Goal: Task Accomplishment & Management: Manage account settings

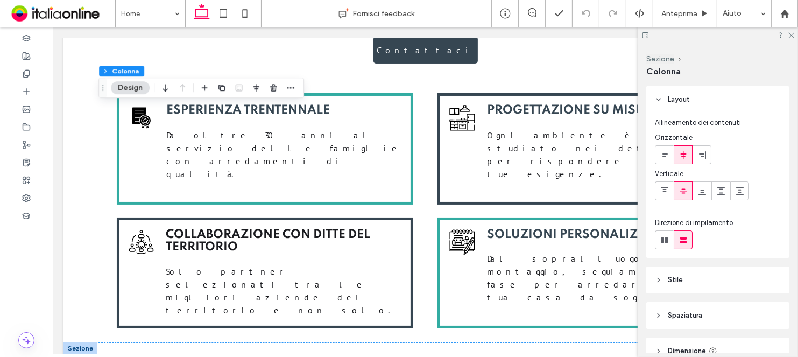
scroll to position [1830, 0]
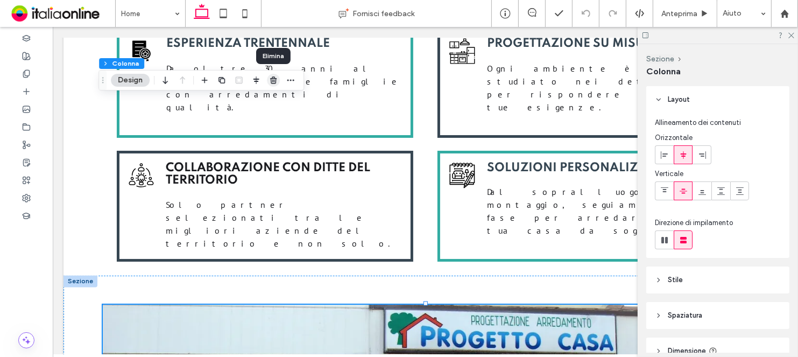
click at [271, 83] on use "button" at bounding box center [273, 79] width 6 height 7
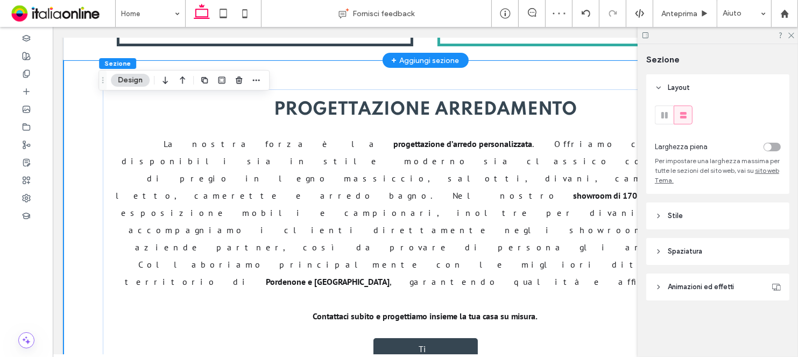
scroll to position [2315, 0]
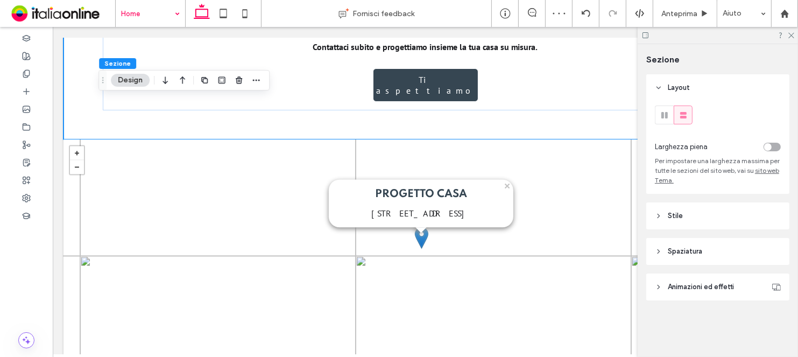
drag, startPoint x: 141, startPoint y: 17, endPoint x: 150, endPoint y: 25, distance: 12.6
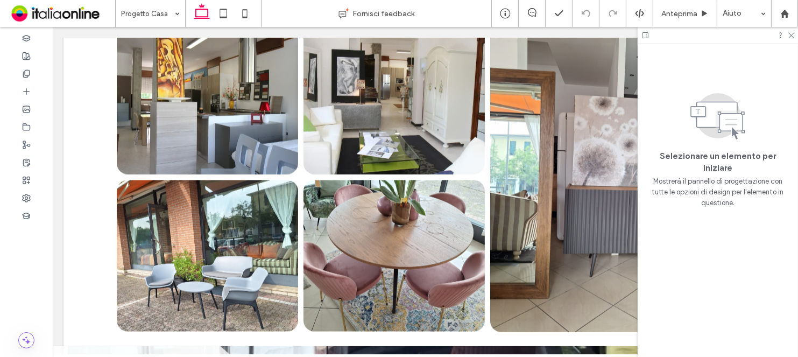
scroll to position [1723, 0]
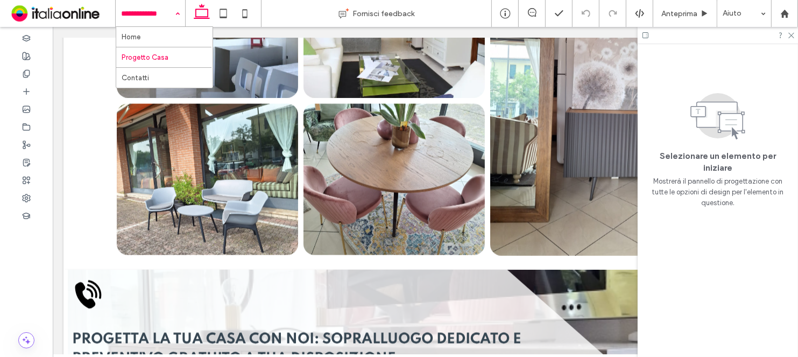
click at [151, 21] on input at bounding box center [147, 13] width 53 height 27
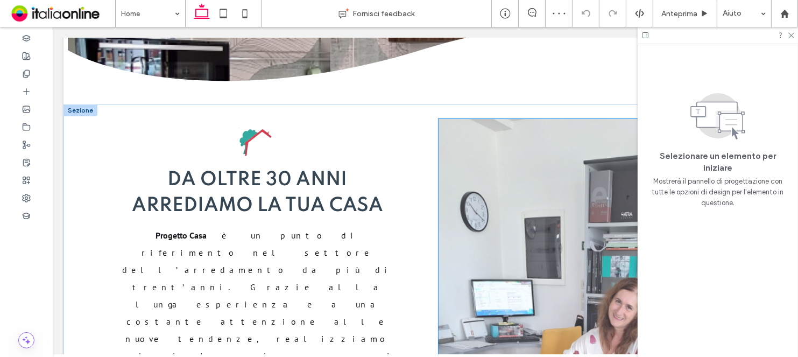
scroll to position [431, 0]
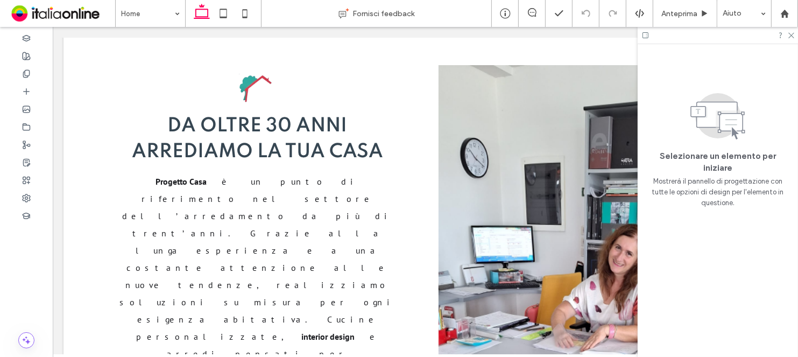
drag, startPoint x: 791, startPoint y: 39, endPoint x: 785, endPoint y: 79, distance: 40.3
click at [791, 39] on div at bounding box center [718, 35] width 160 height 17
click at [792, 36] on icon at bounding box center [791, 34] width 7 height 7
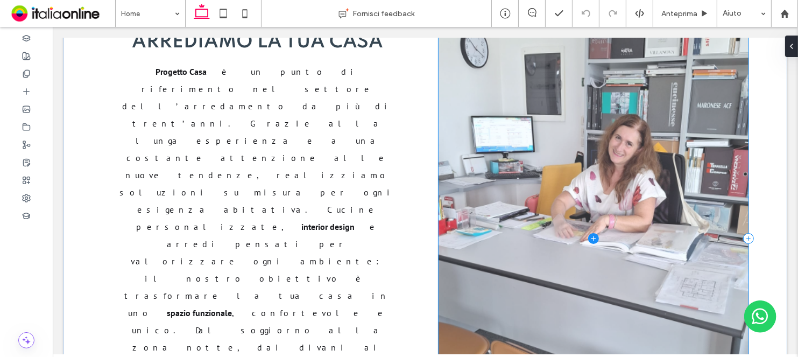
scroll to position [538, 0]
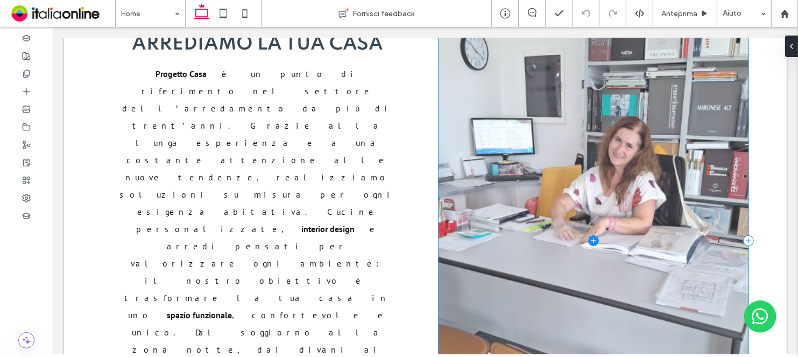
click at [516, 245] on span at bounding box center [593, 240] width 310 height 566
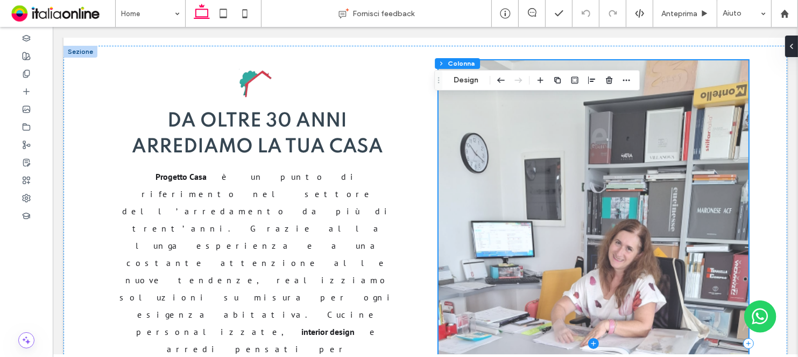
scroll to position [431, 0]
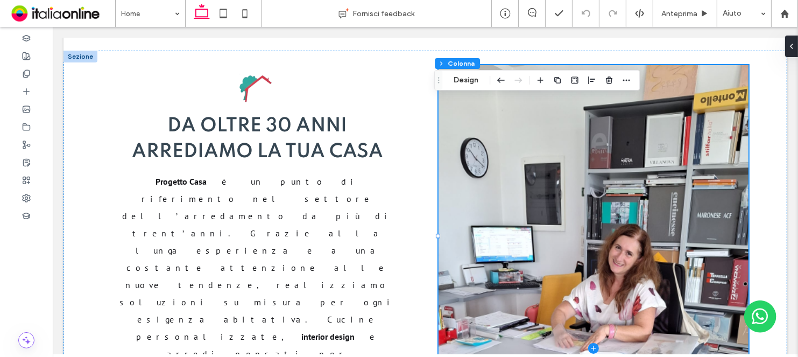
drag, startPoint x: 246, startPoint y: 19, endPoint x: 263, endPoint y: 53, distance: 37.8
click at [246, 19] on icon at bounding box center [245, 14] width 22 height 22
type input "***"
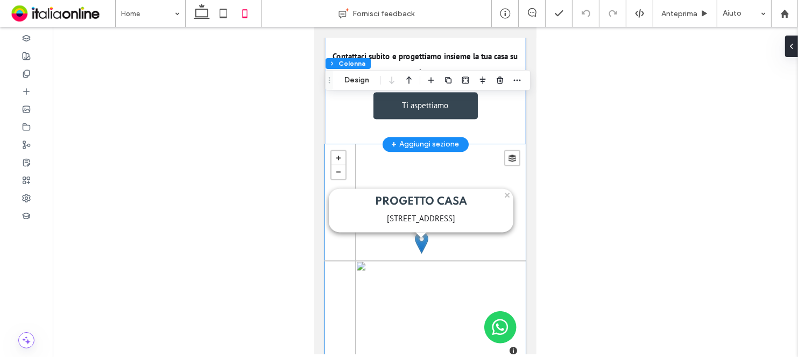
scroll to position [2362, 0]
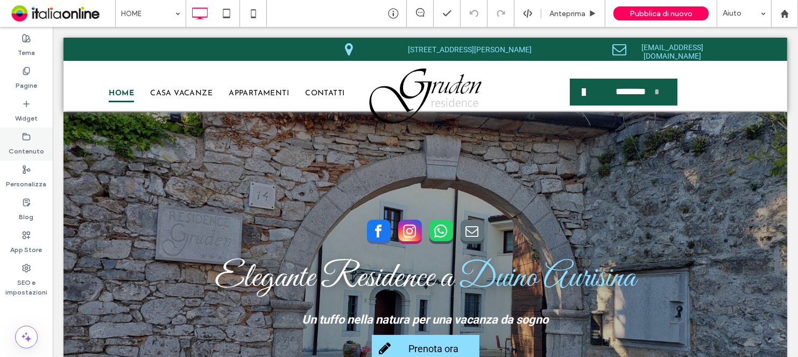
click at [39, 140] on div "Contenuto" at bounding box center [26, 144] width 53 height 33
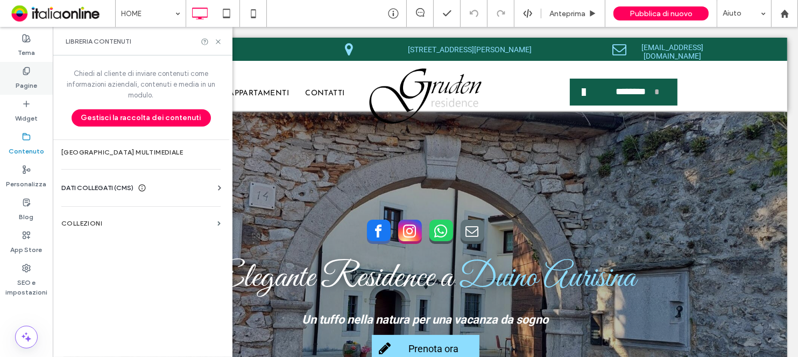
click at [28, 92] on div "Pagine" at bounding box center [26, 78] width 53 height 33
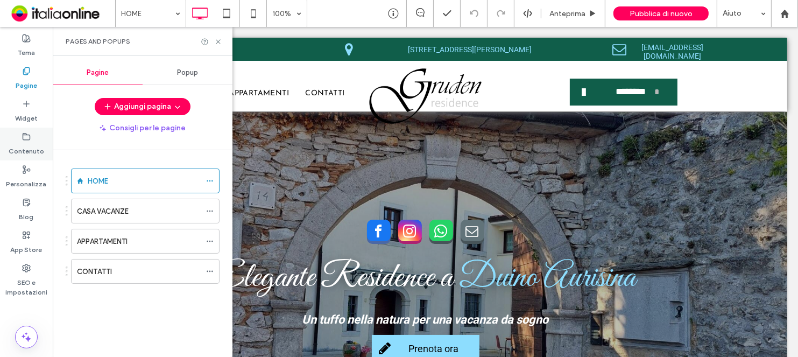
click at [30, 146] on label "Contenuto" at bounding box center [27, 148] width 36 height 15
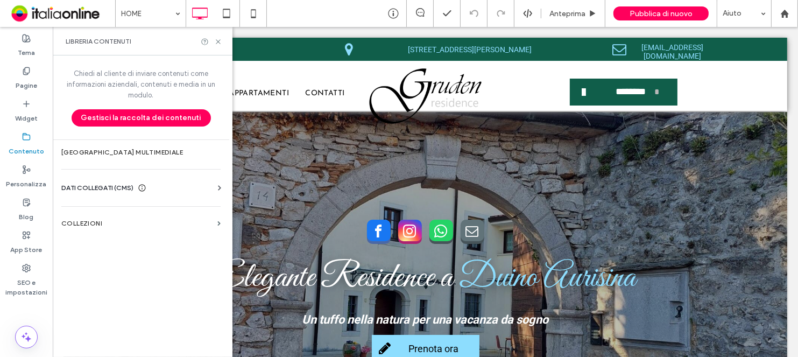
click at [213, 189] on div "DATI COLLEGATI (CMS)" at bounding box center [143, 188] width 164 height 11
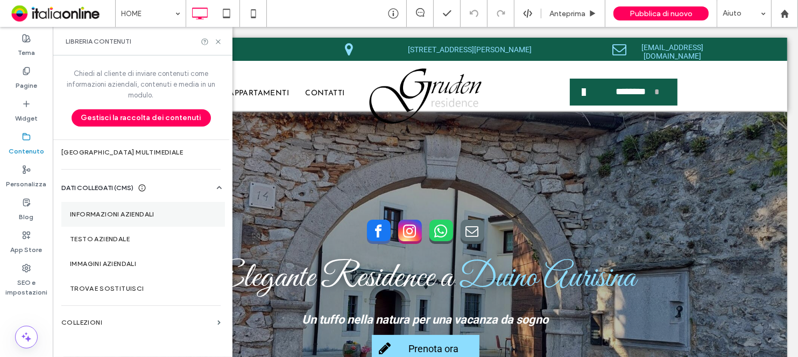
click at [110, 214] on label "Informazioni aziendali" at bounding box center [143, 215] width 146 height 8
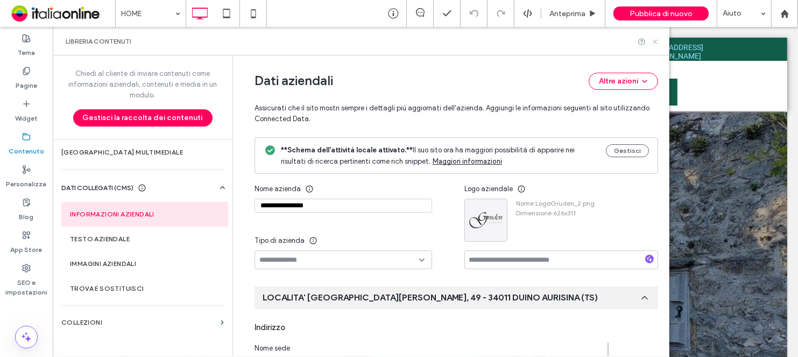
click at [656, 40] on use at bounding box center [655, 41] width 4 height 4
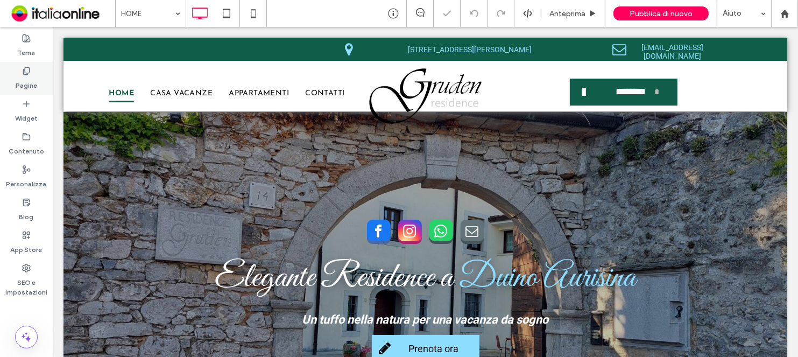
click at [30, 81] on label "Pagine" at bounding box center [27, 82] width 22 height 15
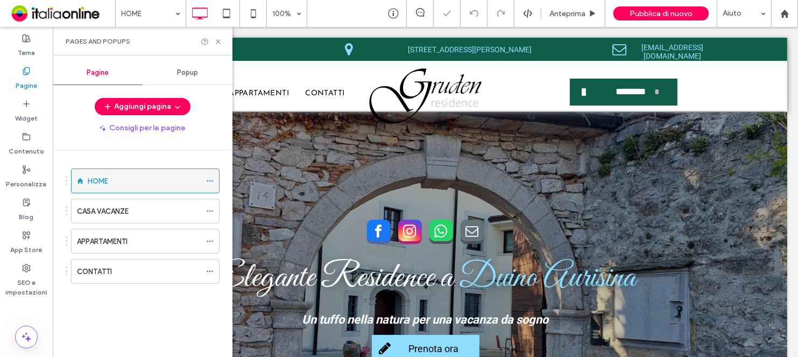
click at [213, 181] on icon at bounding box center [210, 181] width 8 height 8
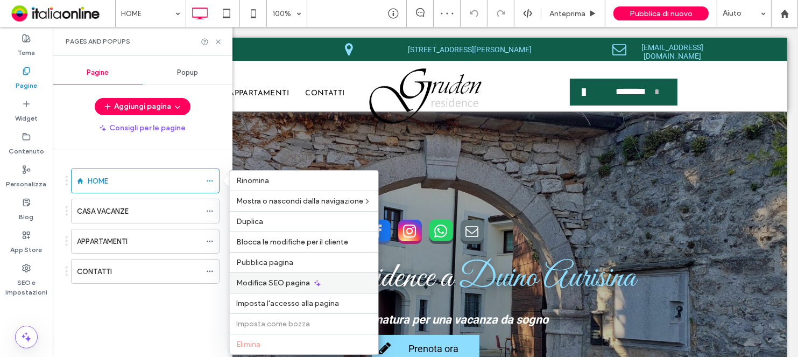
click at [262, 279] on span "Modifica SEO pagina" at bounding box center [273, 282] width 74 height 9
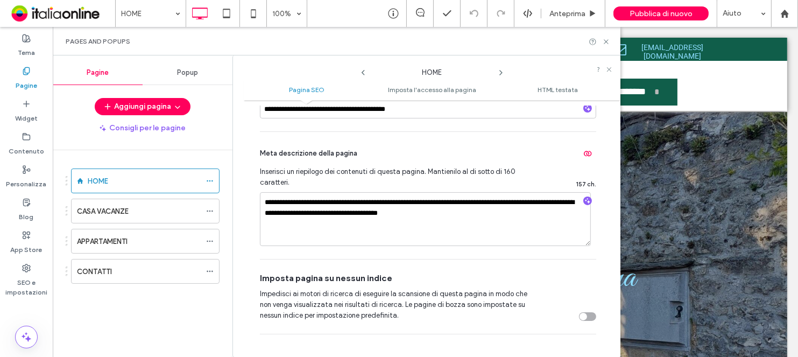
scroll to position [215, 0]
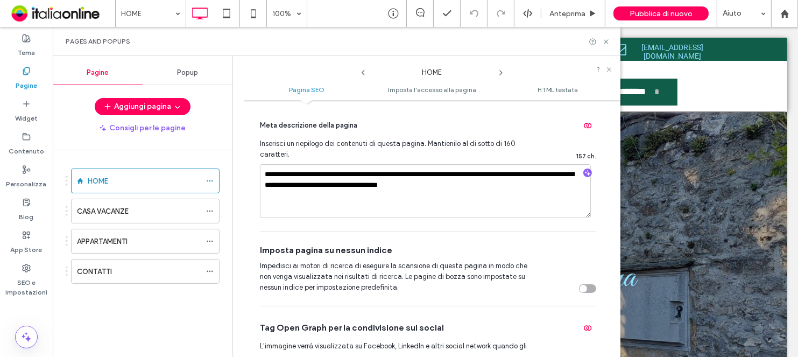
click at [502, 71] on icon at bounding box center [501, 72] width 9 height 9
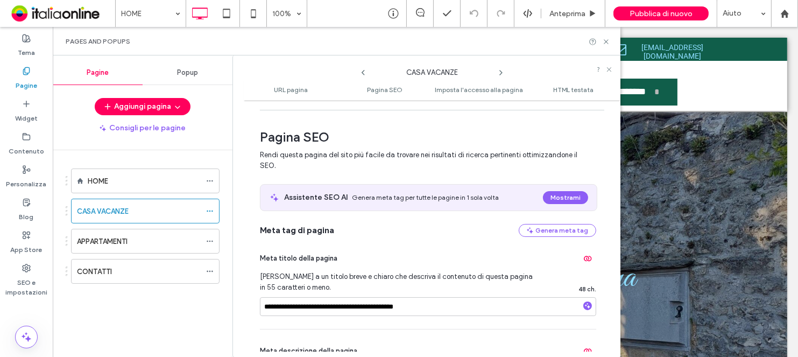
scroll to position [269, 0]
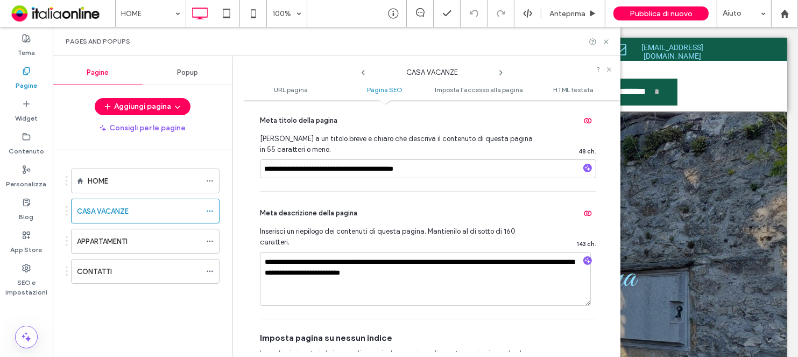
click at [499, 71] on icon at bounding box center [501, 72] width 9 height 9
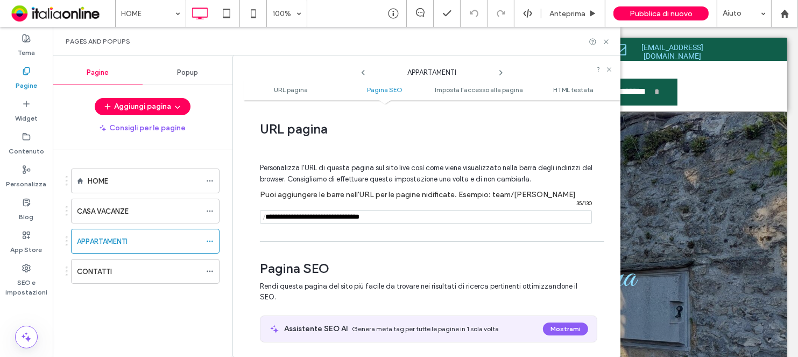
scroll to position [215, 0]
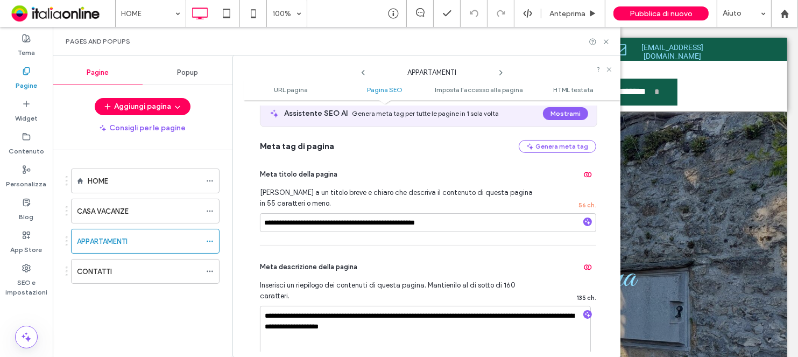
click at [502, 73] on icon at bounding box center [501, 72] width 9 height 9
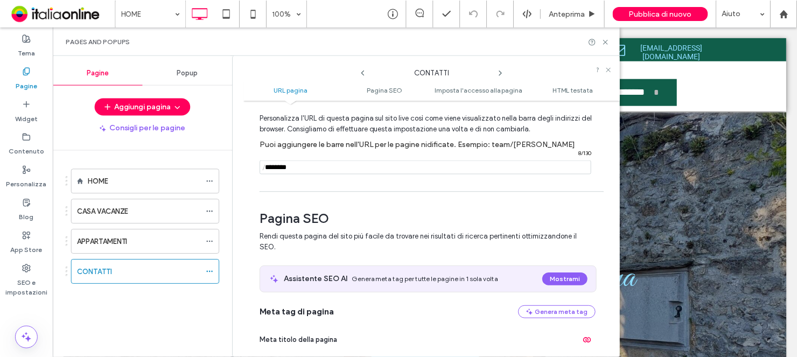
scroll to position [162, 0]
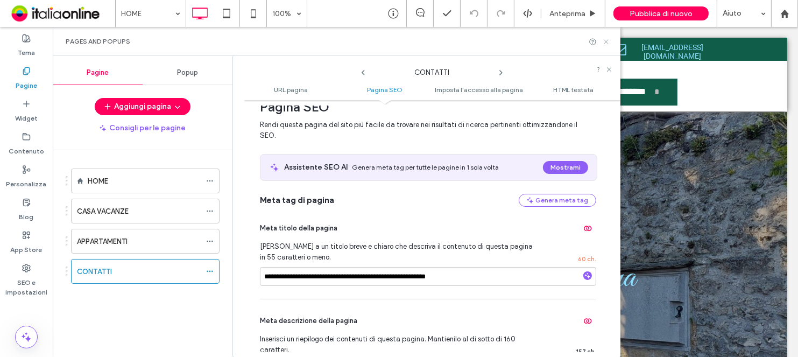
click at [608, 41] on icon at bounding box center [606, 42] width 8 height 8
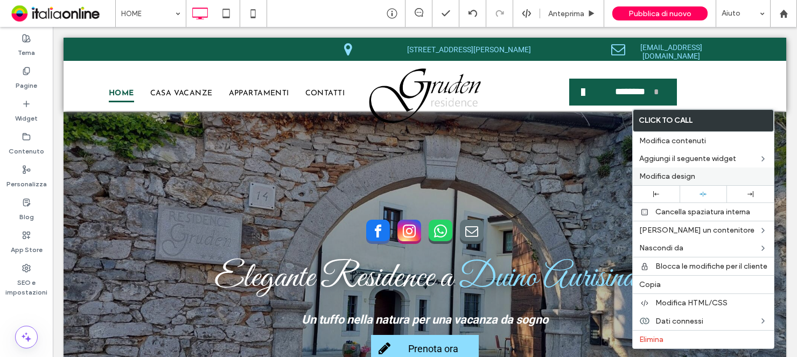
click at [683, 181] on div "Modifica design" at bounding box center [703, 176] width 141 height 18
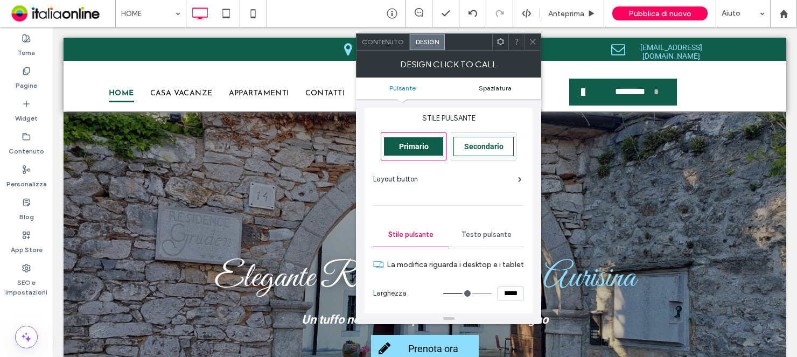
click at [493, 86] on span "Spaziatura" at bounding box center [495, 88] width 33 height 8
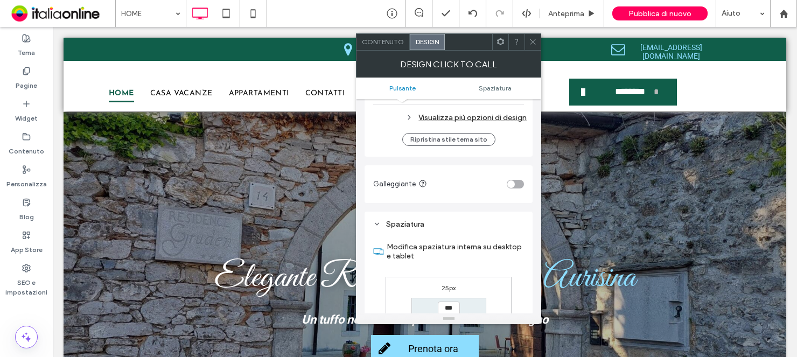
scroll to position [570, 0]
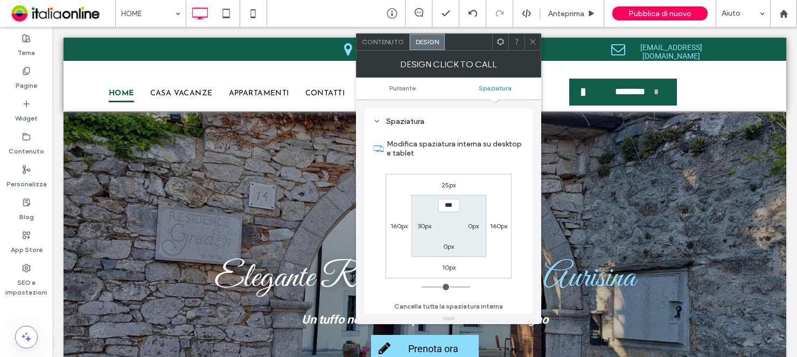
click at [447, 182] on label "25px" at bounding box center [448, 185] width 14 height 8
type input "**"
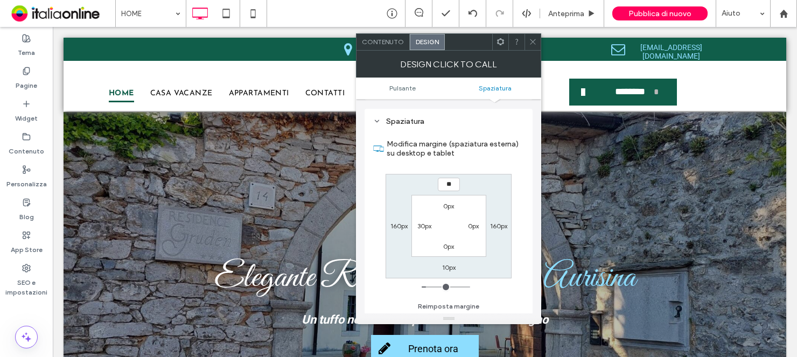
type input "**"
type input "****"
type input "**"
type input "****"
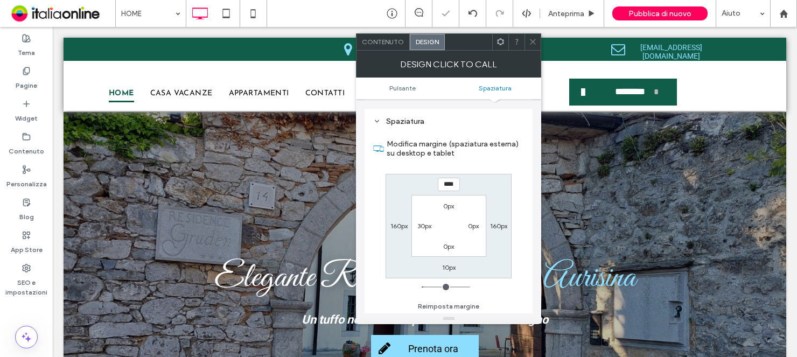
click at [534, 40] on icon at bounding box center [533, 42] width 8 height 8
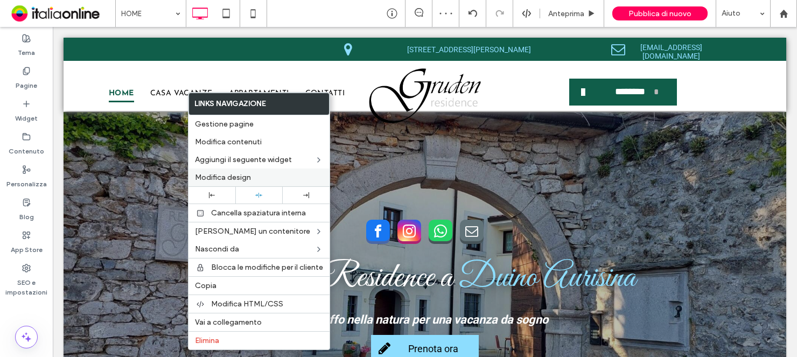
click at [232, 173] on span "Modifica design" at bounding box center [223, 177] width 56 height 9
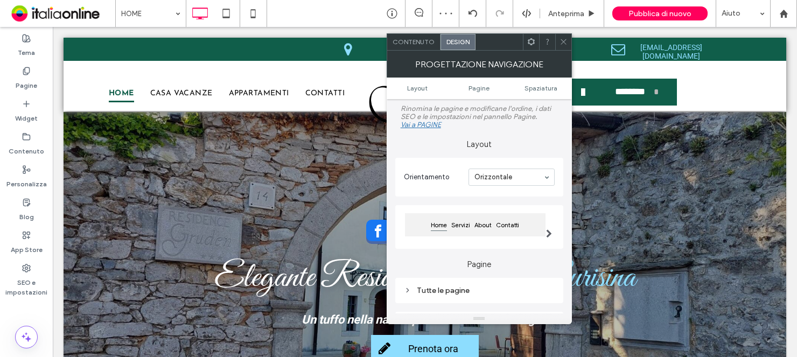
click at [547, 80] on ul "Layout Pagine Spaziatura" at bounding box center [479, 89] width 185 height 22
click at [545, 87] on span "Spaziatura" at bounding box center [540, 88] width 33 height 8
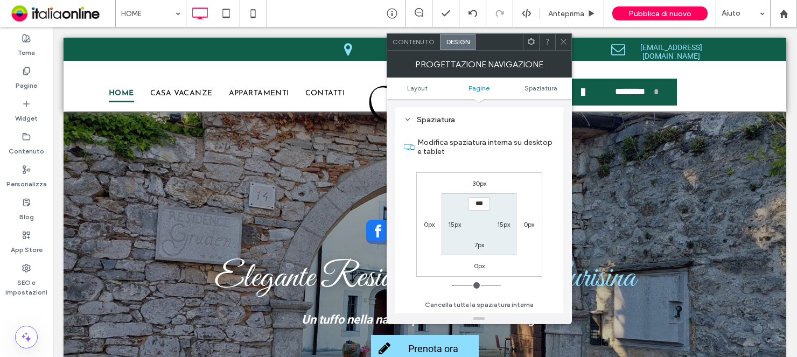
scroll to position [249, 0]
click at [476, 185] on label "30px" at bounding box center [479, 182] width 14 height 8
type input "**"
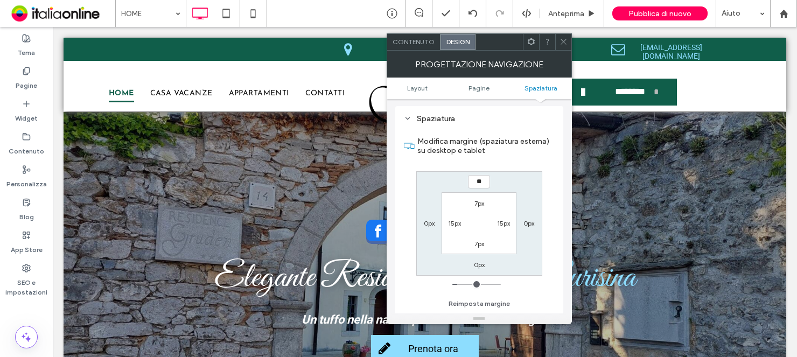
type input "**"
type input "****"
type input "**"
type input "****"
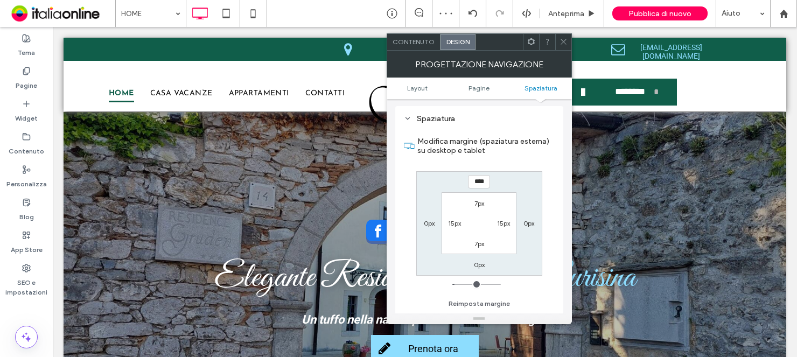
drag, startPoint x: 564, startPoint y: 39, endPoint x: 557, endPoint y: 71, distance: 33.2
click at [564, 39] on icon at bounding box center [563, 42] width 8 height 8
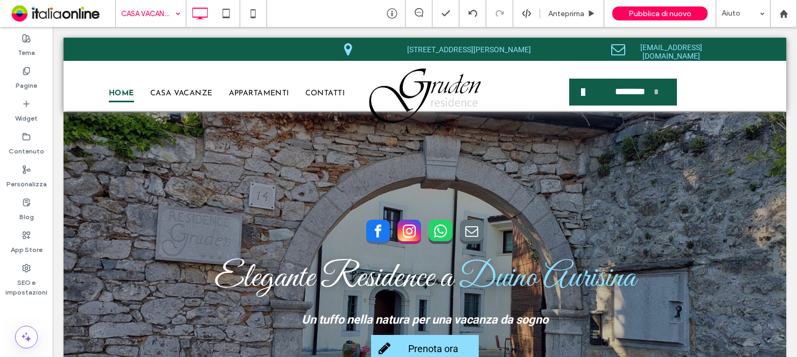
drag, startPoint x: 153, startPoint y: 60, endPoint x: 161, endPoint y: 67, distance: 9.9
click at [144, 19] on input at bounding box center [148, 13] width 54 height 27
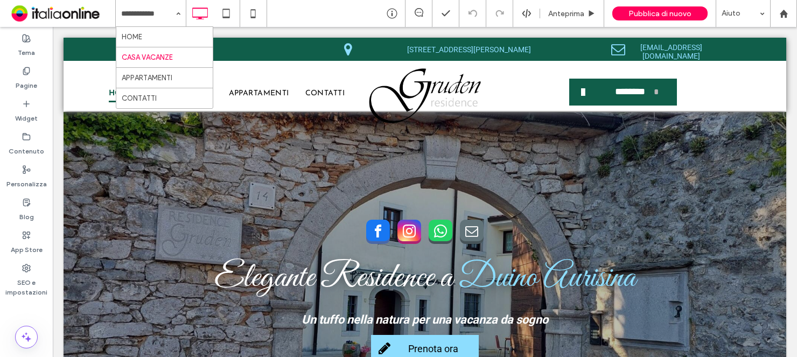
drag, startPoint x: 146, startPoint y: 72, endPoint x: 153, endPoint y: 76, distance: 8.4
drag, startPoint x: 158, startPoint y: 18, endPoint x: 169, endPoint y: 66, distance: 48.6
click at [167, 22] on input at bounding box center [148, 13] width 54 height 27
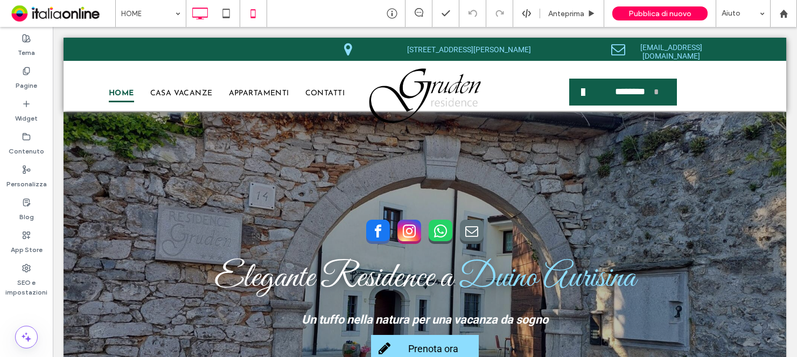
click at [232, 13] on icon at bounding box center [226, 14] width 22 height 22
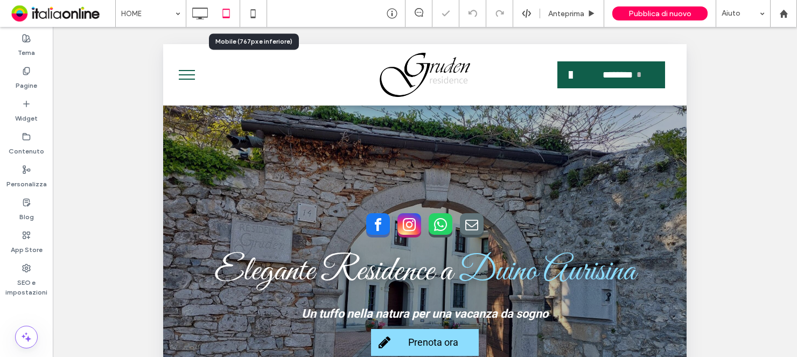
drag, startPoint x: 253, startPoint y: 15, endPoint x: 258, endPoint y: 25, distance: 12.0
click at [253, 15] on icon at bounding box center [253, 14] width 22 height 22
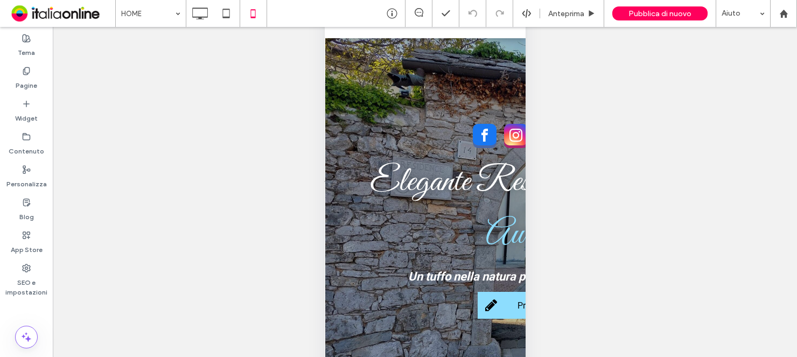
scroll to position [88, 0]
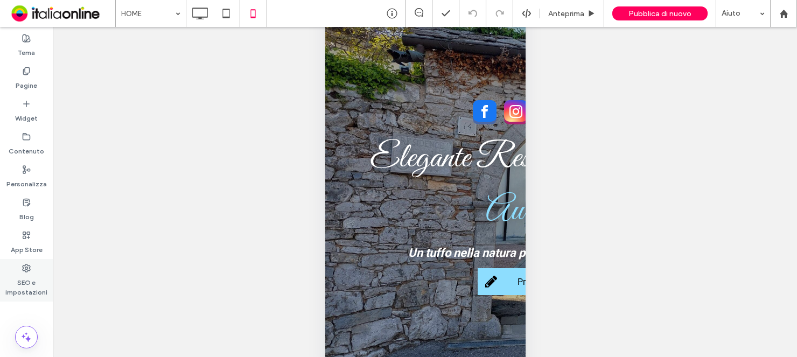
drag, startPoint x: 15, startPoint y: 280, endPoint x: 20, endPoint y: 280, distance: 5.4
click at [15, 280] on label "SEO e impostazioni" at bounding box center [26, 284] width 53 height 25
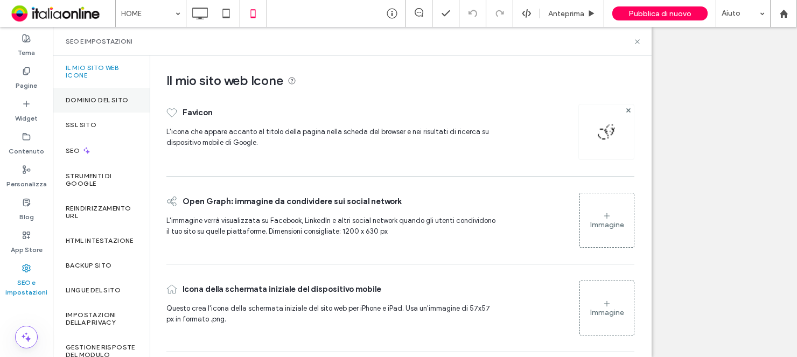
click at [78, 109] on div "Dominio del sito" at bounding box center [101, 100] width 97 height 25
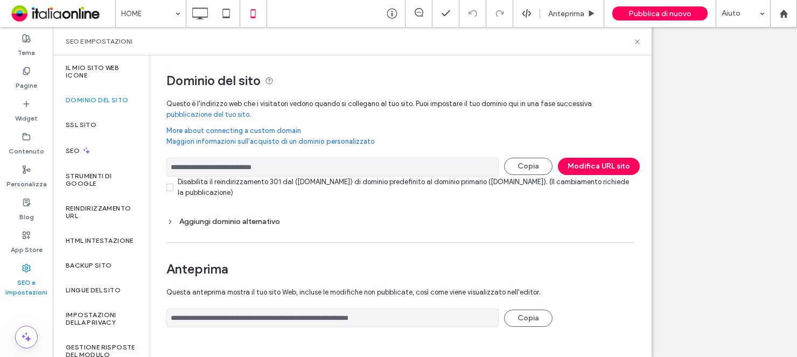
click at [222, 317] on input "**********" at bounding box center [332, 317] width 332 height 19
